Goal: Task Accomplishment & Management: Manage account settings

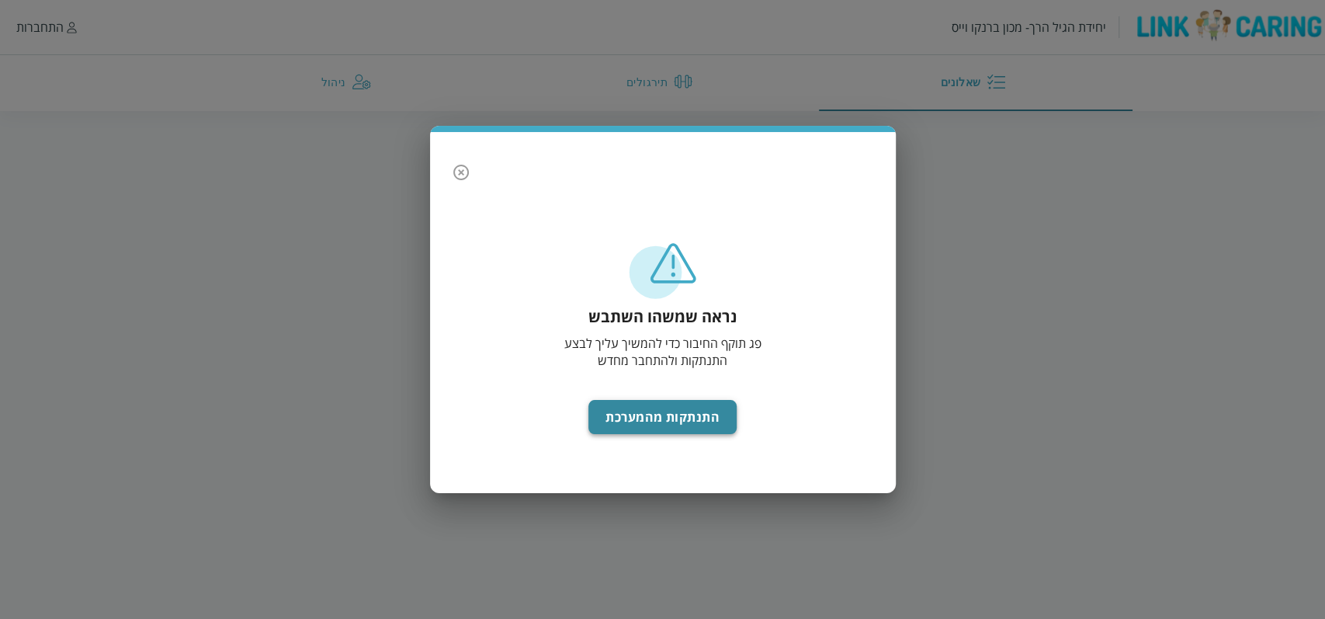
click at [662, 421] on button "התנתקות מהמערכת" at bounding box center [663, 417] width 148 height 34
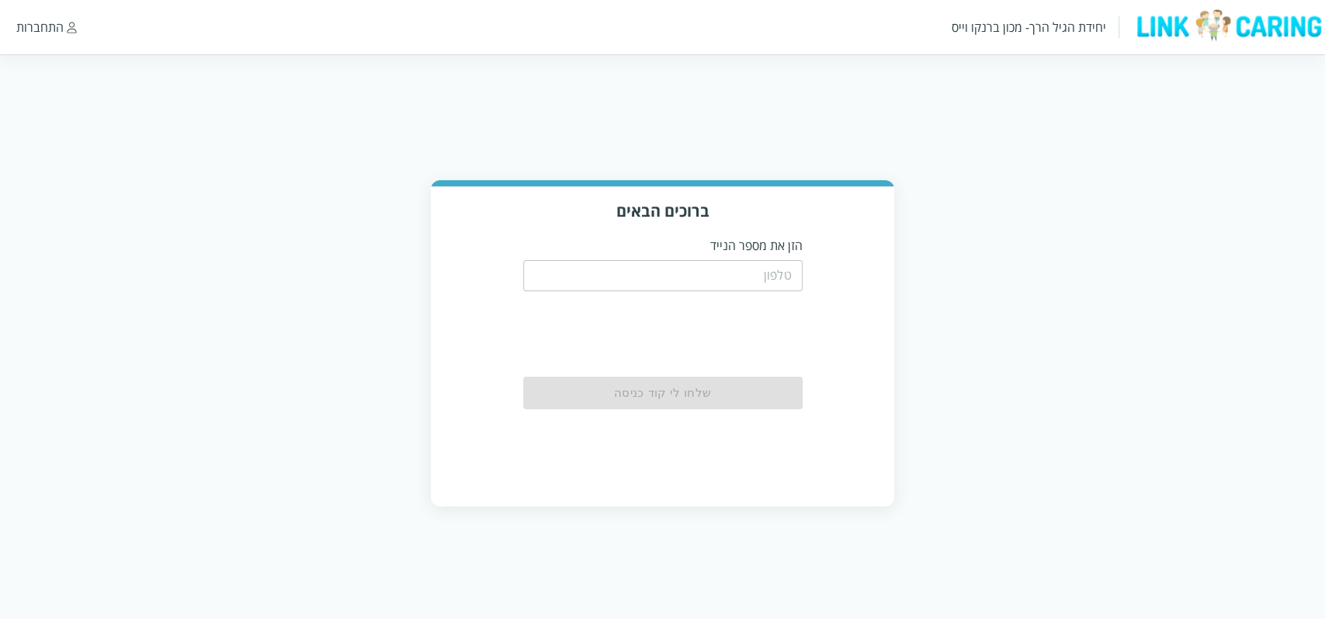
click at [710, 280] on input "tel" at bounding box center [663, 275] width 280 height 31
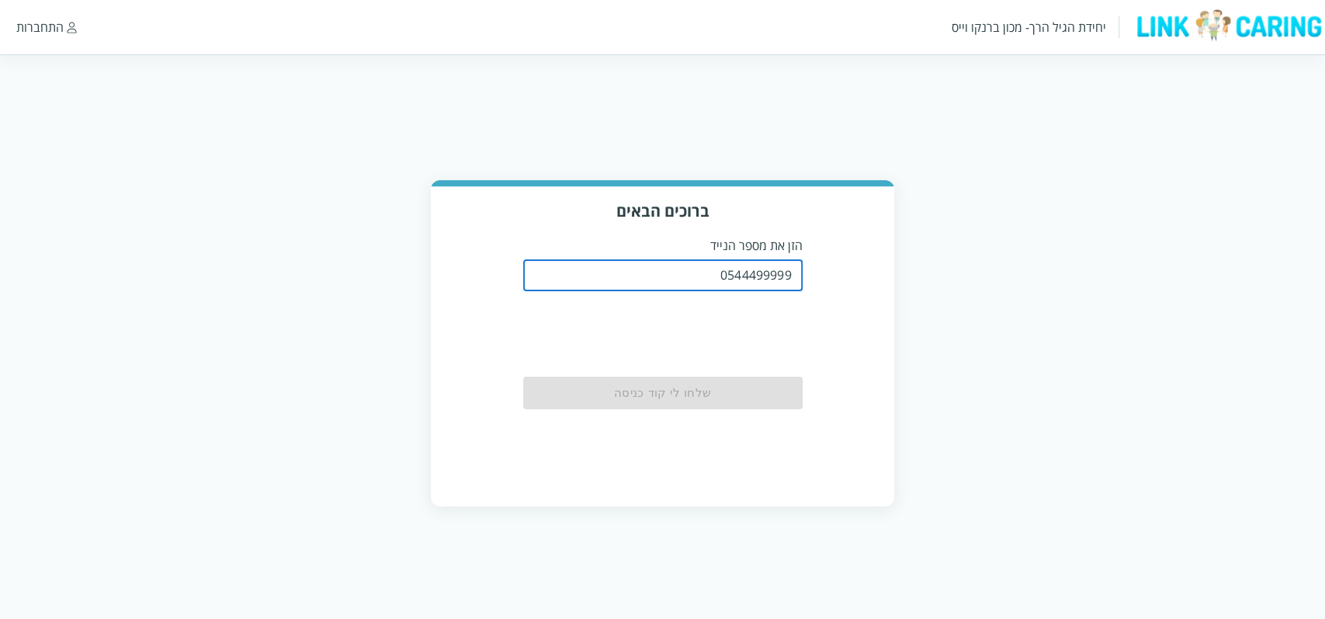
type input "0544499999"
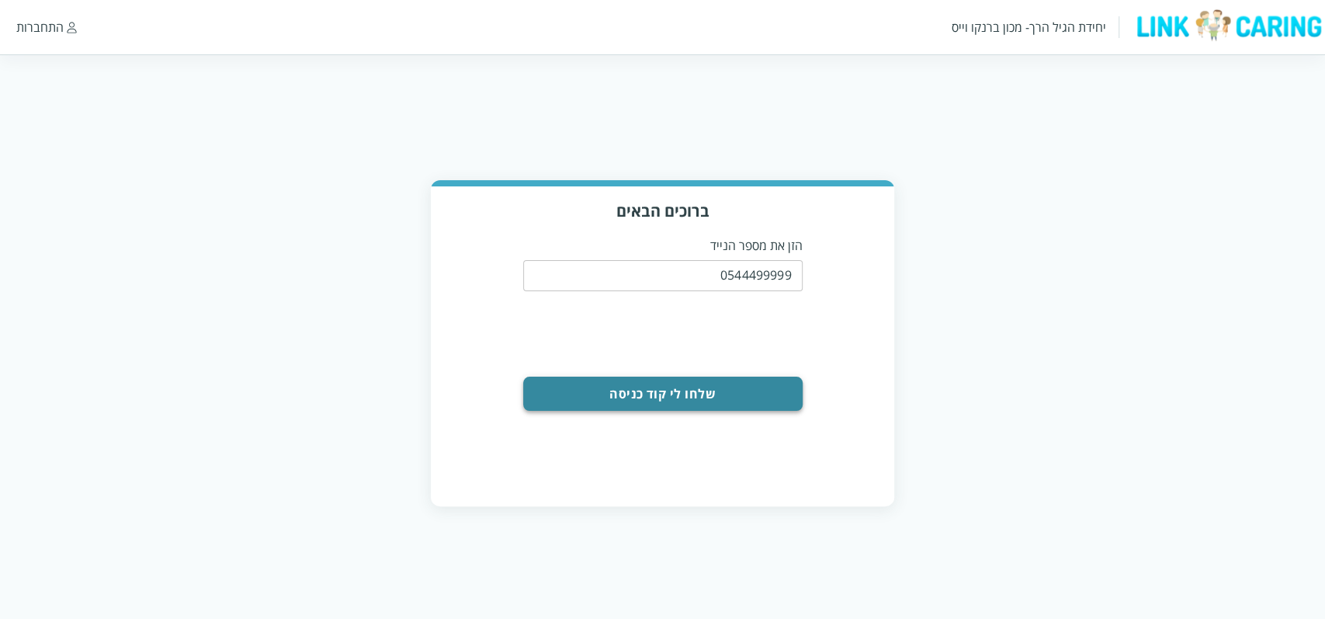
click at [744, 398] on button "שלחו לי קוד כניסה" at bounding box center [663, 394] width 280 height 34
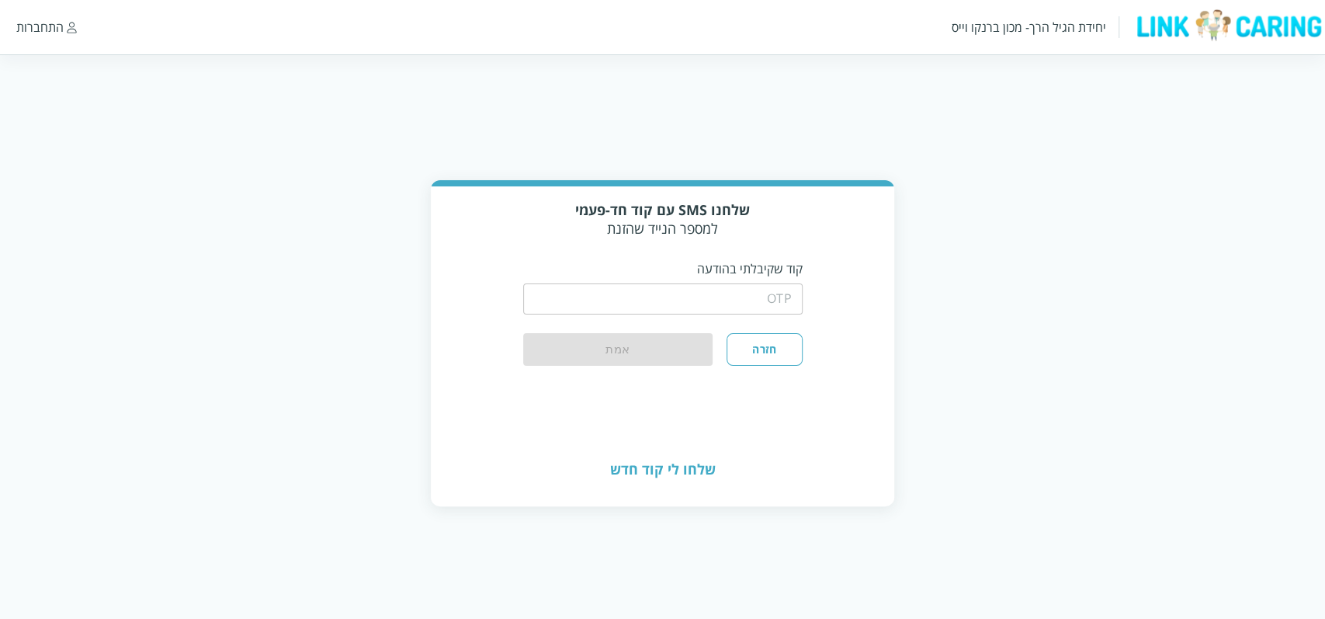
click at [665, 289] on input "string" at bounding box center [663, 298] width 280 height 31
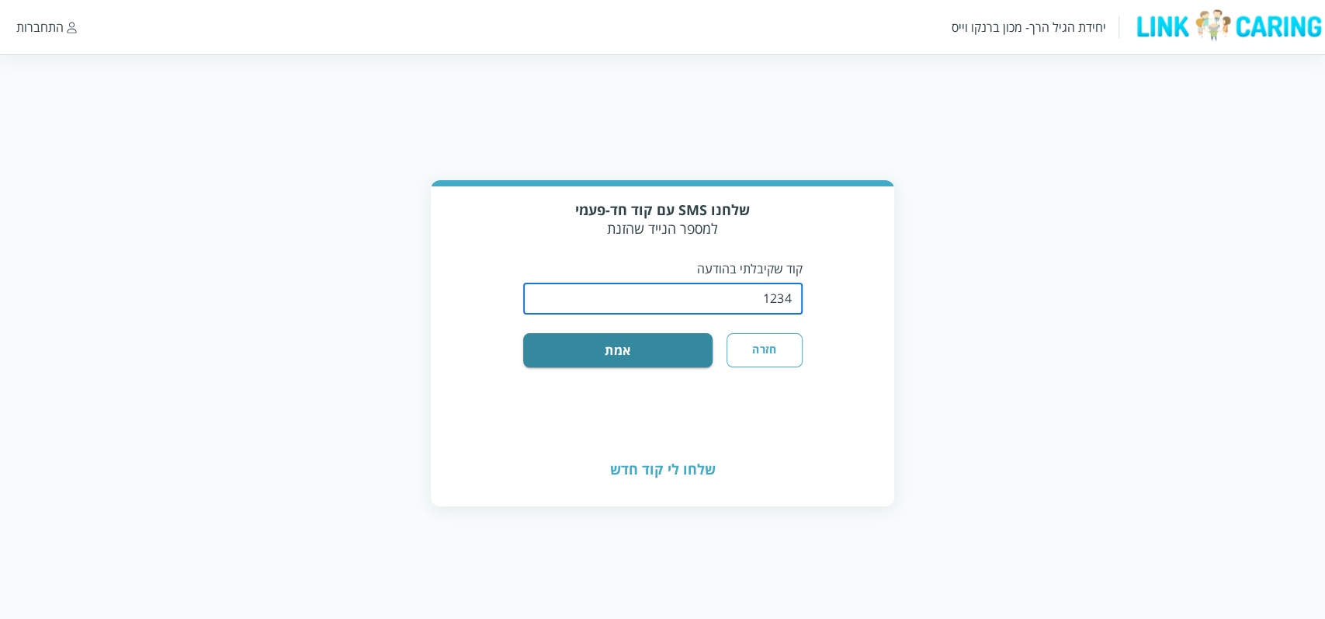
type input "1234"
click at [641, 368] on div "שלחנו SMS עם קוד חד-פעמי למספר הנייד שהזנת קוד שקיבלתי בהודעה ​ חזרה אמת" at bounding box center [663, 309] width 464 height 247
click at [644, 356] on button "אמת" at bounding box center [618, 350] width 190 height 34
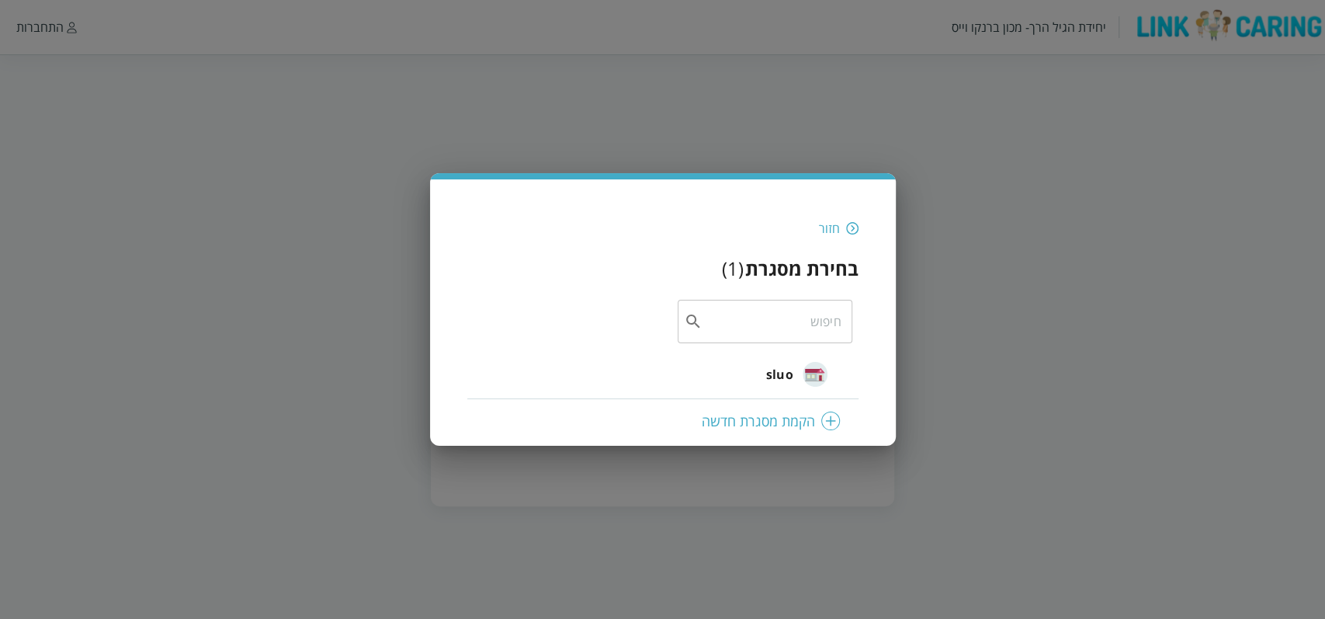
click at [791, 365] on span "sluo" at bounding box center [779, 374] width 27 height 19
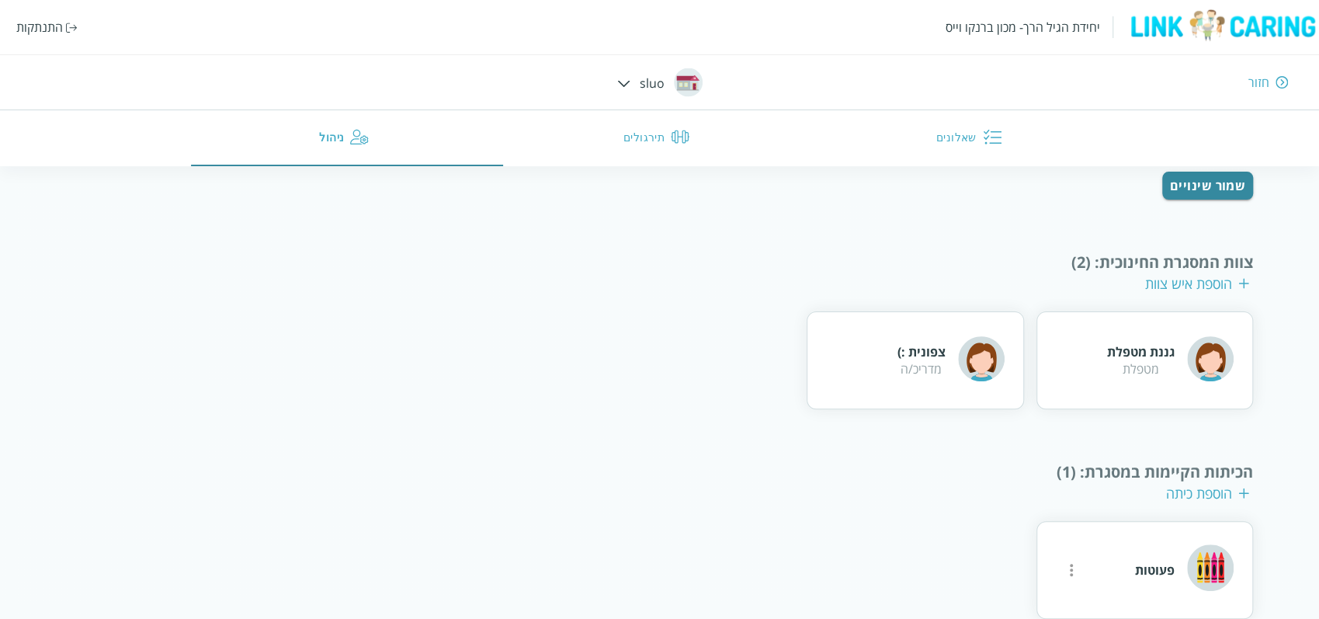
scroll to position [203, 0]
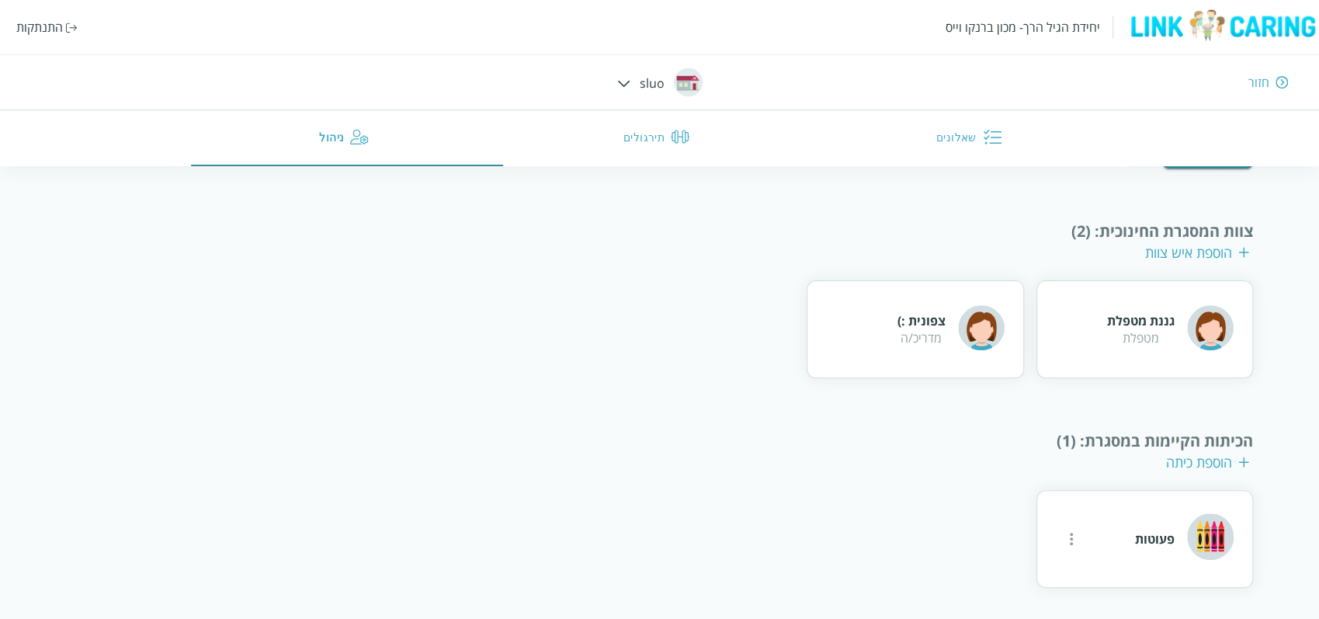
click at [47, 28] on div "התנתקות" at bounding box center [39, 27] width 47 height 17
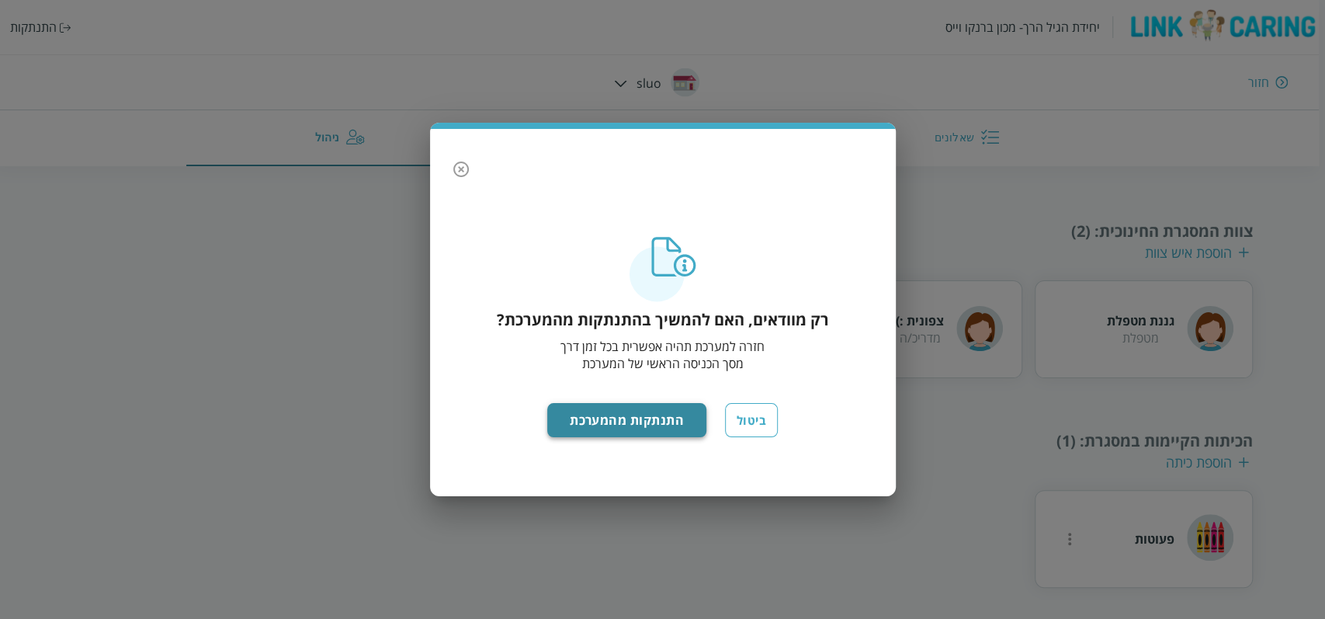
click at [627, 422] on button "התנתקות מהמערכת" at bounding box center [626, 420] width 159 height 34
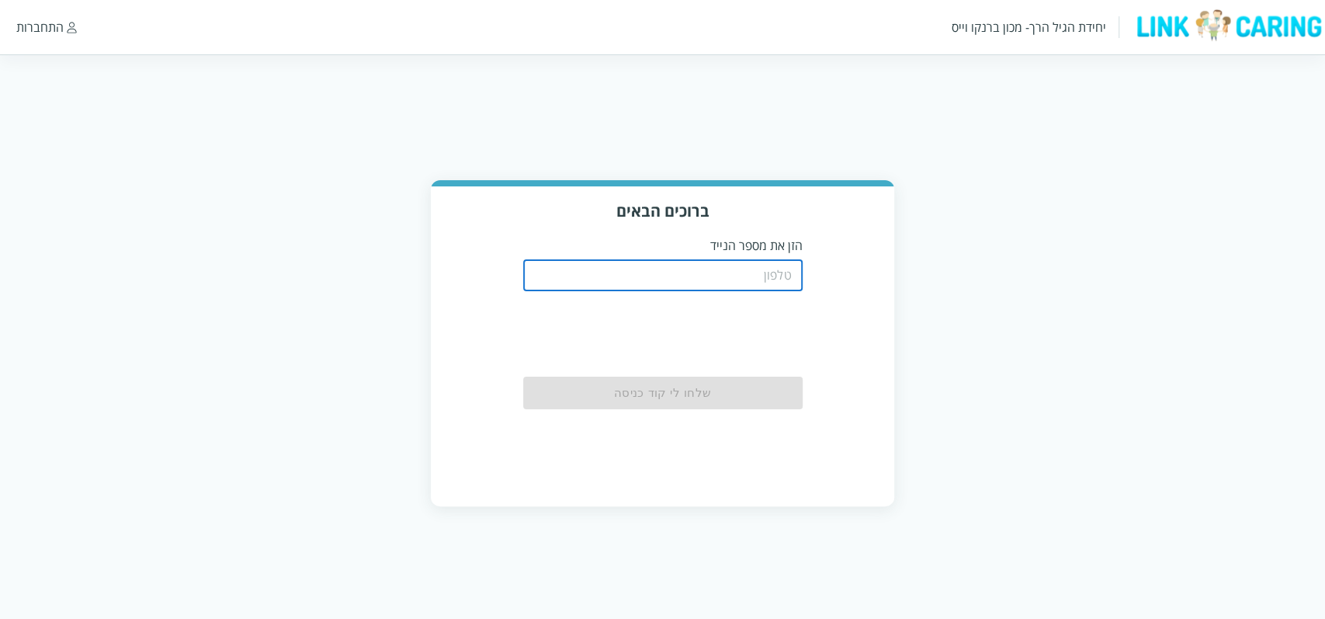
click at [735, 284] on input "tel" at bounding box center [663, 275] width 280 height 31
paste input "0587811111"
type input "0587811111"
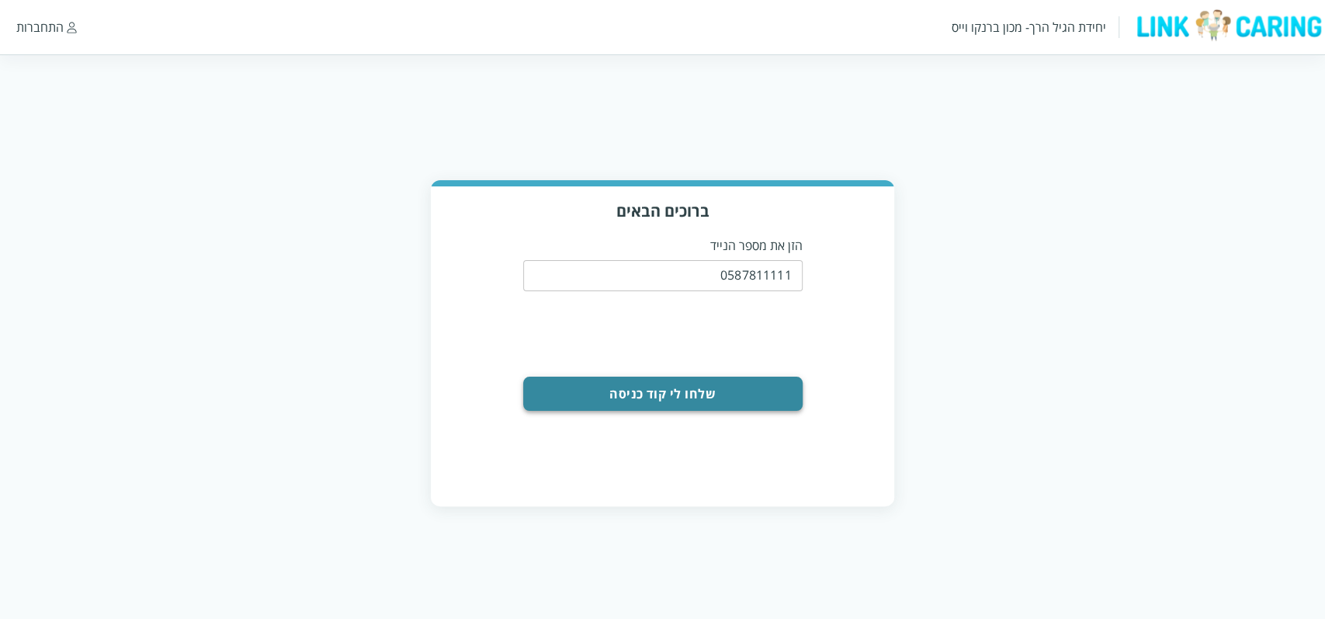
click at [762, 395] on button "שלחו לי קוד כניסה" at bounding box center [663, 394] width 280 height 34
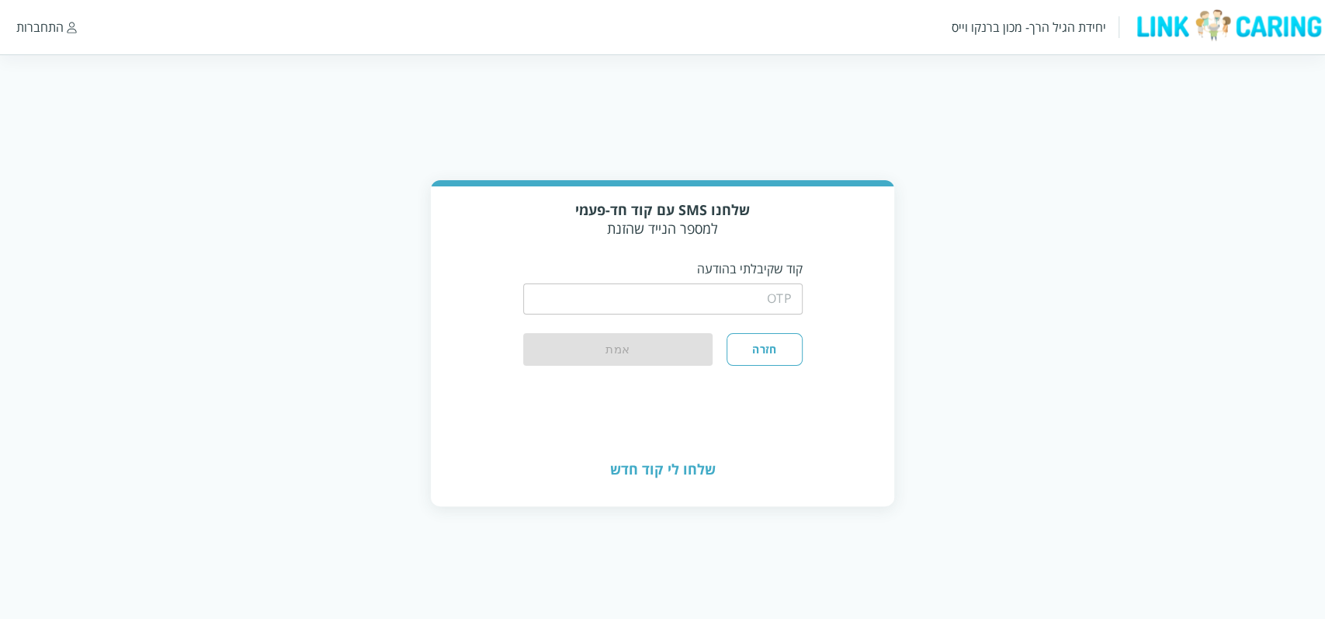
click at [716, 301] on input "string" at bounding box center [663, 298] width 280 height 31
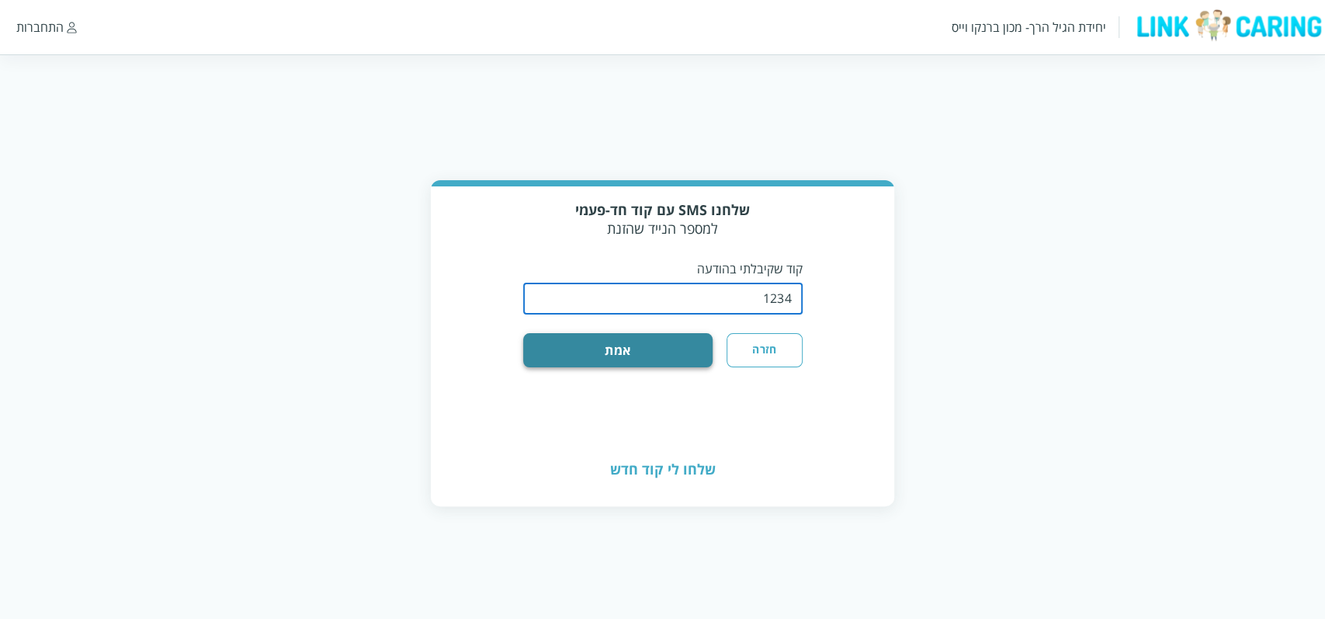
type input "1234"
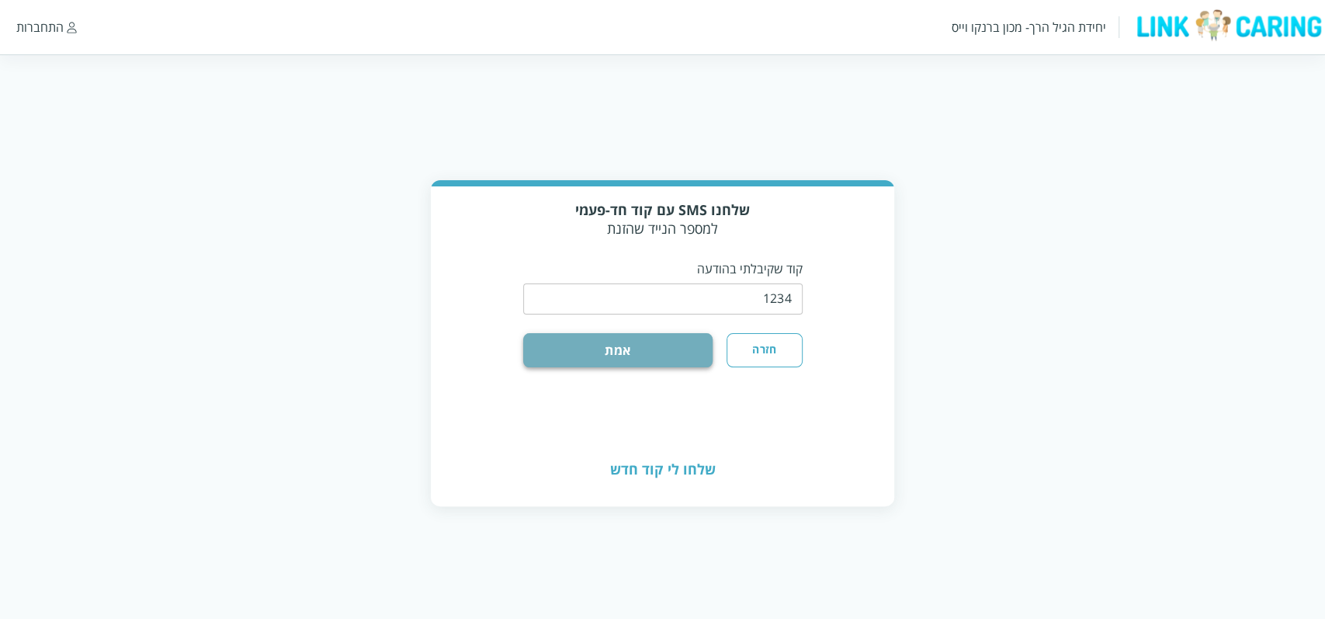
click at [677, 351] on button "אמת" at bounding box center [618, 350] width 190 height 34
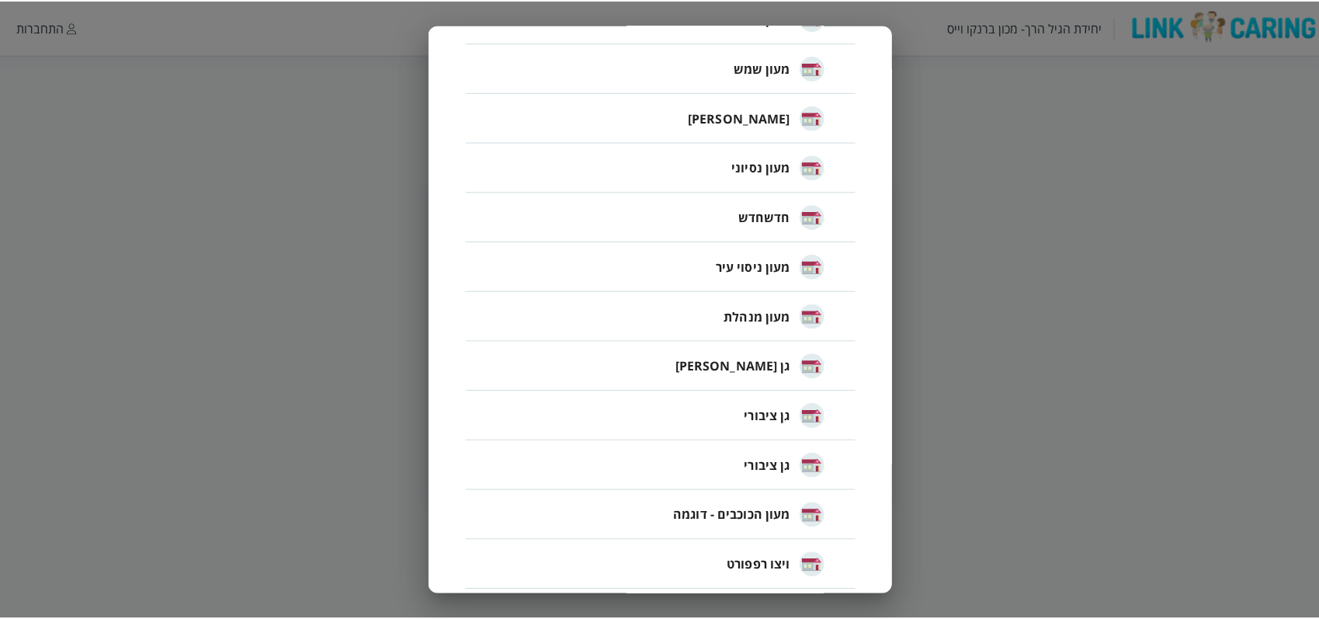
scroll to position [1535, 0]
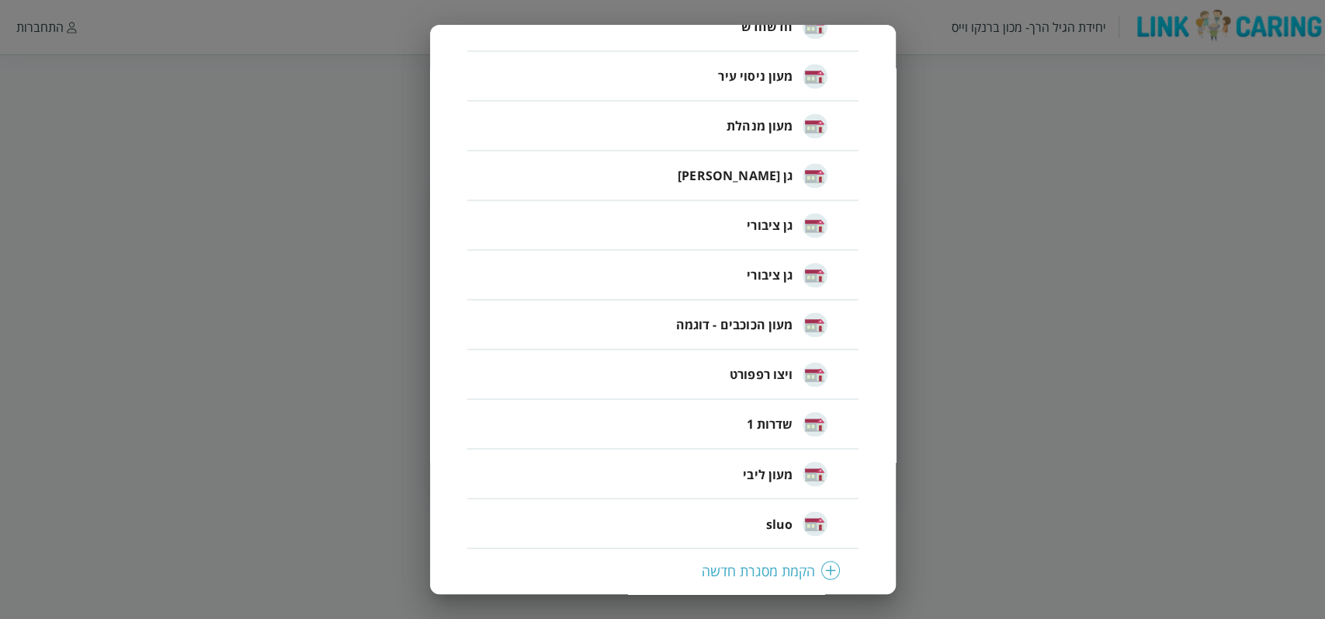
click at [753, 328] on span "מעון הכוכבים - דוגמה" at bounding box center [733, 324] width 117 height 19
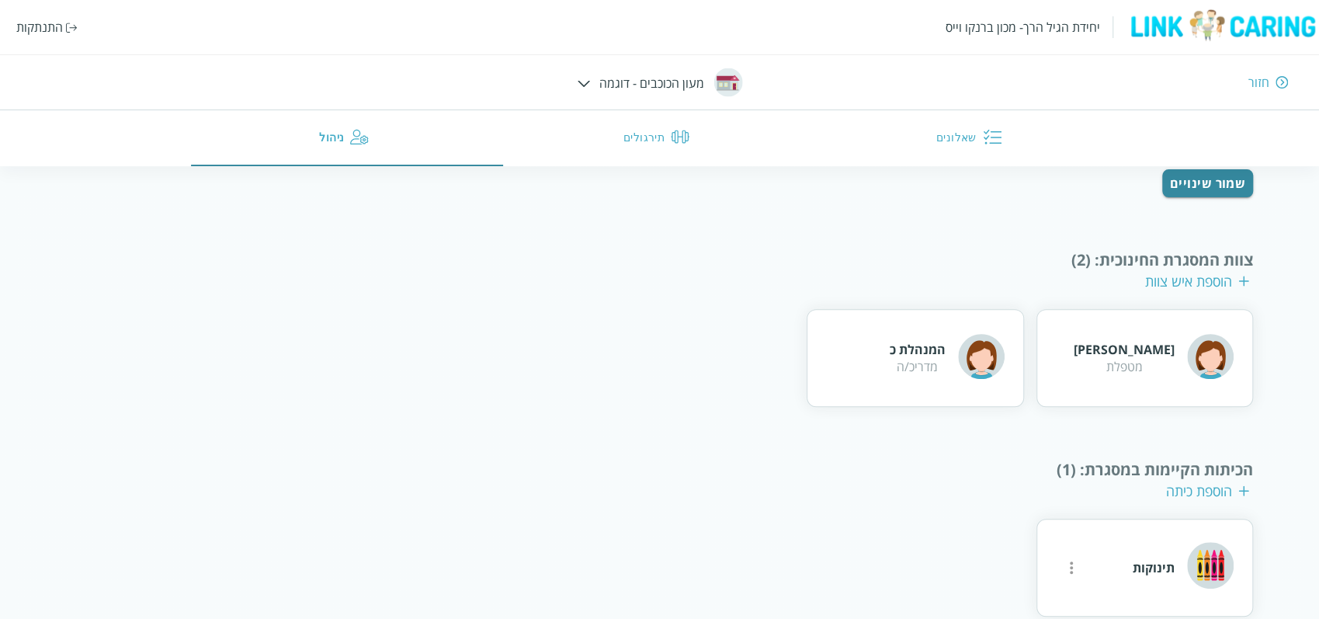
scroll to position [234, 0]
